Goal: Information Seeking & Learning: Understand process/instructions

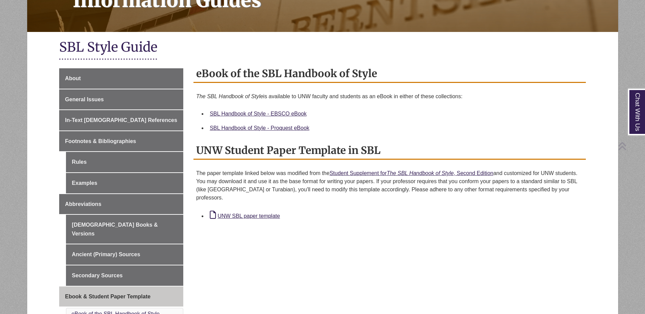
scroll to position [136, 0]
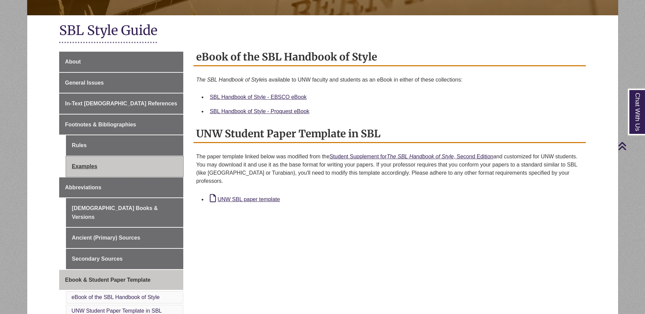
click at [130, 162] on link "Examples" at bounding box center [124, 167] width 117 height 20
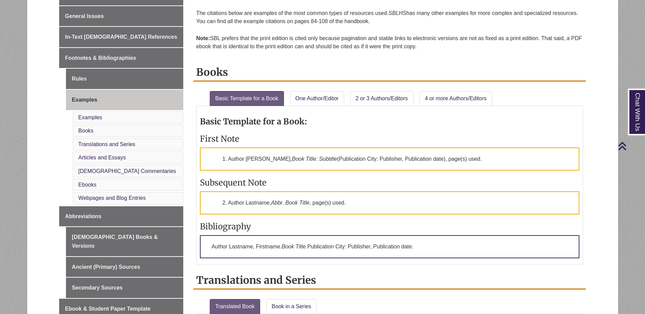
scroll to position [204, 0]
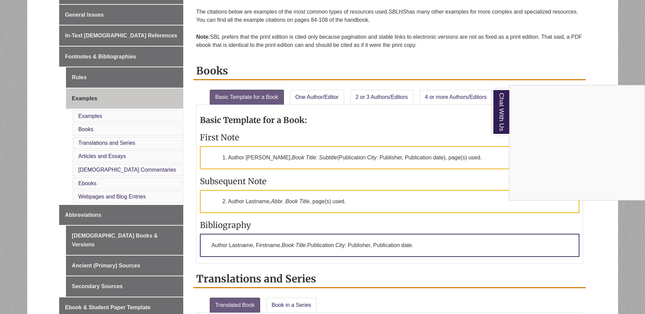
click at [354, 120] on div "Chat With Us" at bounding box center [322, 157] width 645 height 314
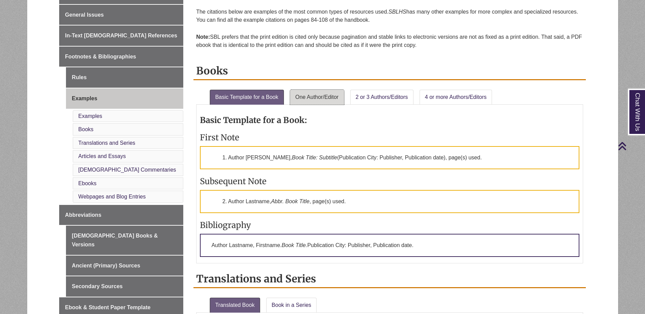
click at [323, 96] on link "One Author/Editor" at bounding box center [317, 97] width 54 height 15
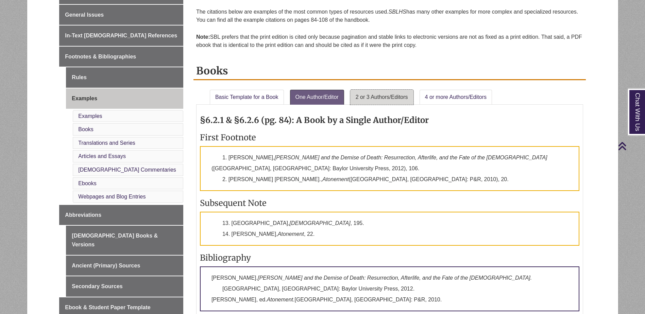
click at [380, 99] on link "2 or 3 Authors/Editors" at bounding box center [381, 97] width 63 height 15
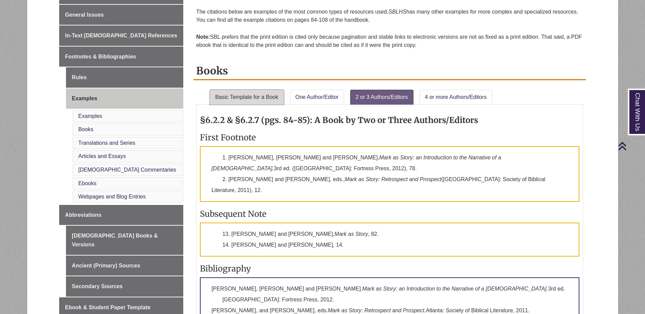
click at [216, 93] on link "Basic Template for a Book" at bounding box center [247, 97] width 74 height 15
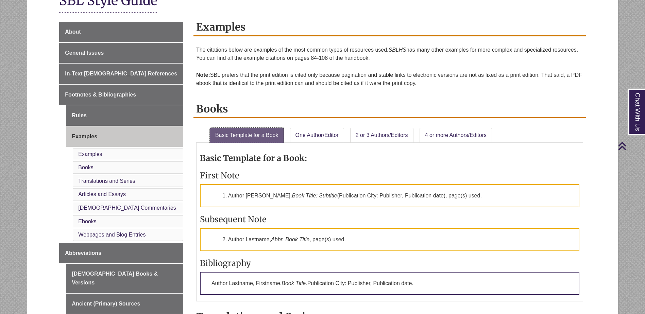
scroll to position [102, 0]
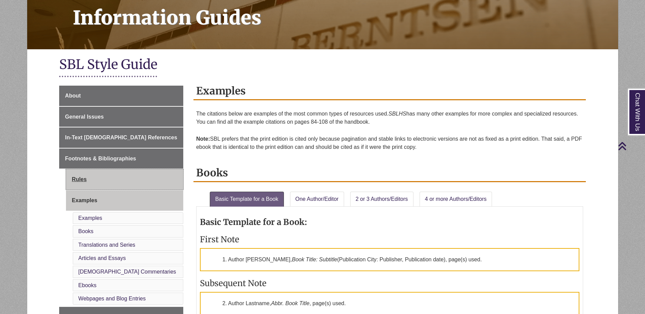
click at [137, 176] on link "Rules" at bounding box center [124, 179] width 117 height 20
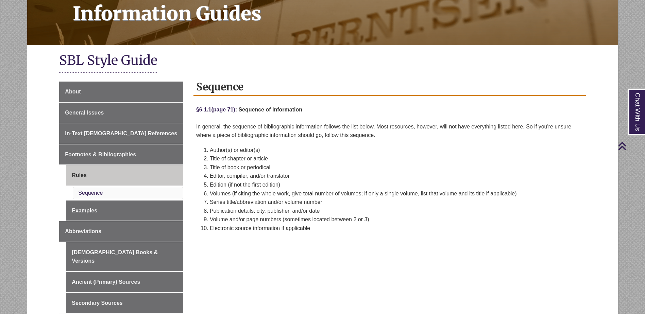
scroll to position [102, 0]
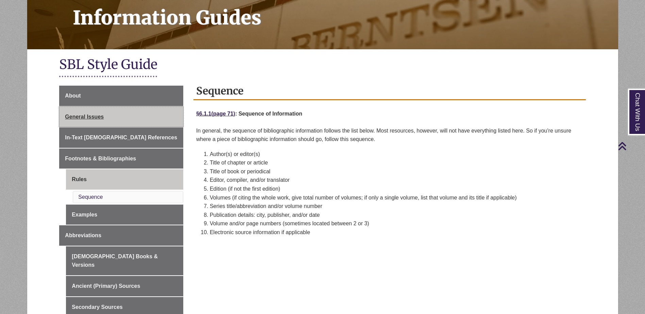
click at [129, 115] on link "General Issues" at bounding box center [121, 117] width 124 height 20
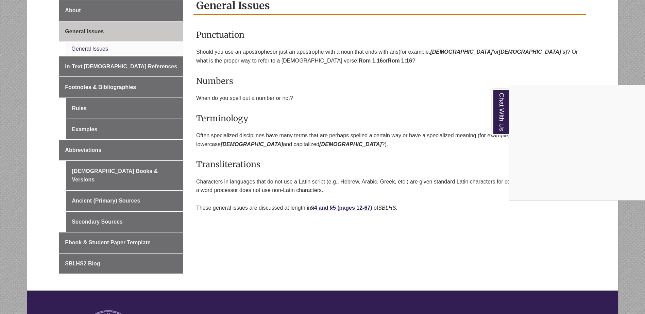
scroll to position [204, 0]
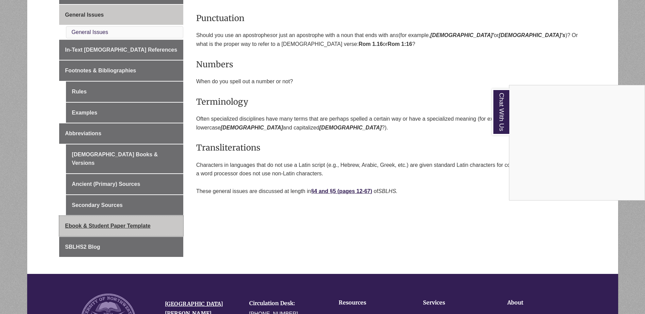
click at [137, 217] on div "Chat With Us" at bounding box center [322, 157] width 645 height 314
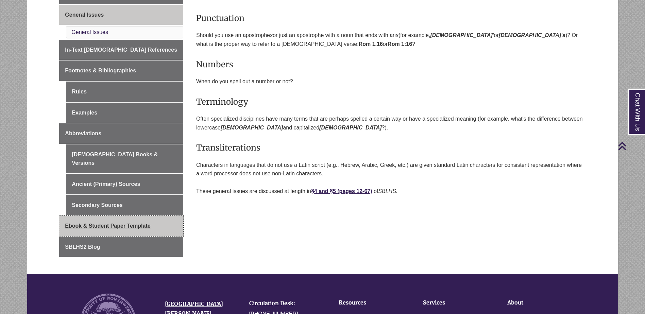
click at [137, 223] on span "Ebook & Student Paper Template" at bounding box center [107, 226] width 85 height 6
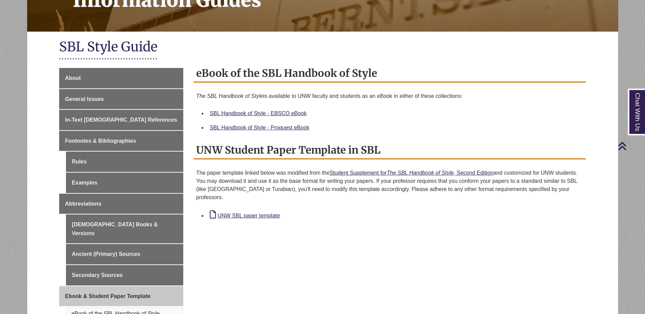
scroll to position [136, 0]
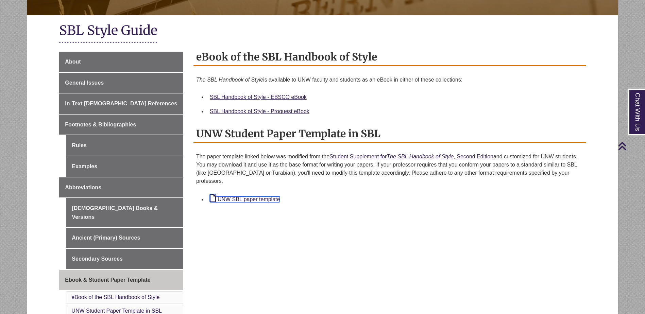
click at [265, 197] on link "UNW SBL paper template" at bounding box center [245, 200] width 70 height 6
